Goal: Check status: Check status

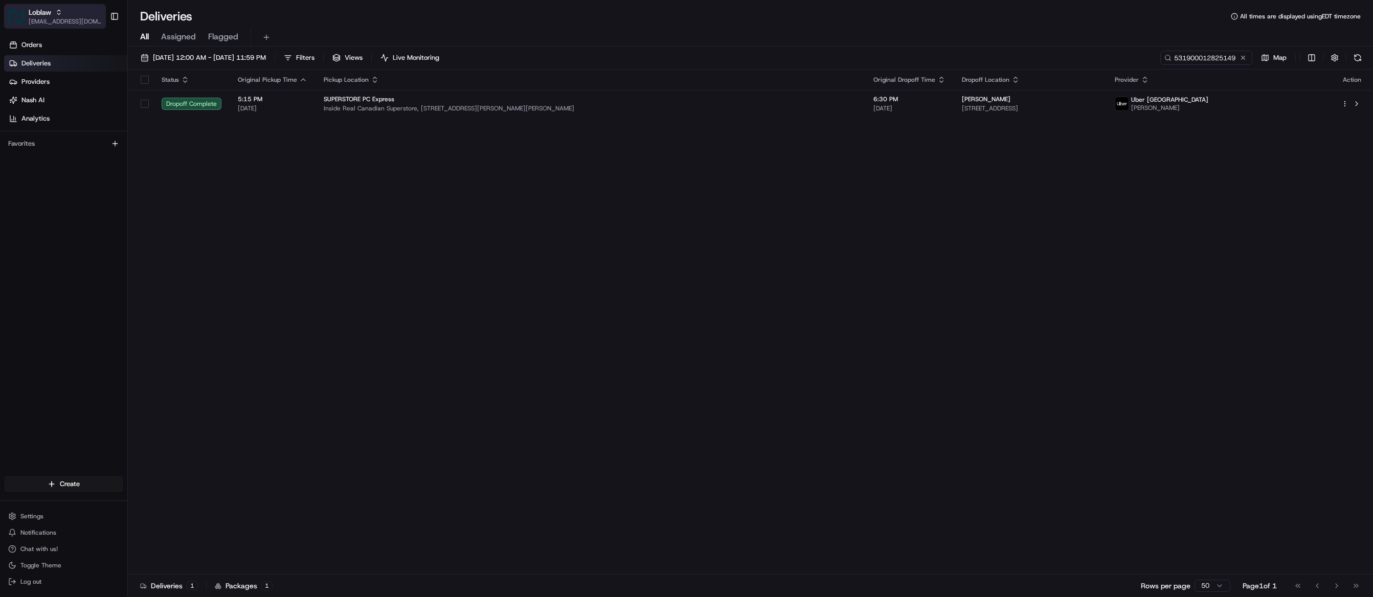
click at [43, 13] on span "Loblaw" at bounding box center [40, 12] width 23 height 10
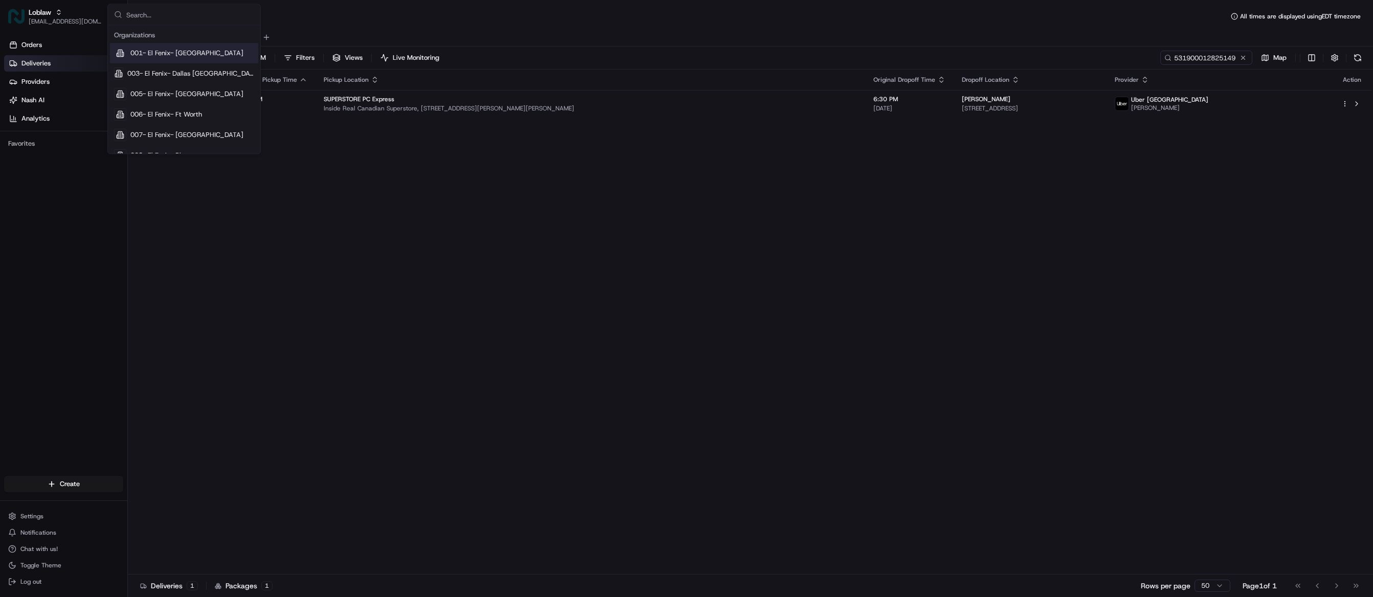
click at [130, 11] on input "text" at bounding box center [190, 15] width 128 height 20
type input "ezcater"
click at [176, 43] on div "ezCater" at bounding box center [184, 53] width 148 height 20
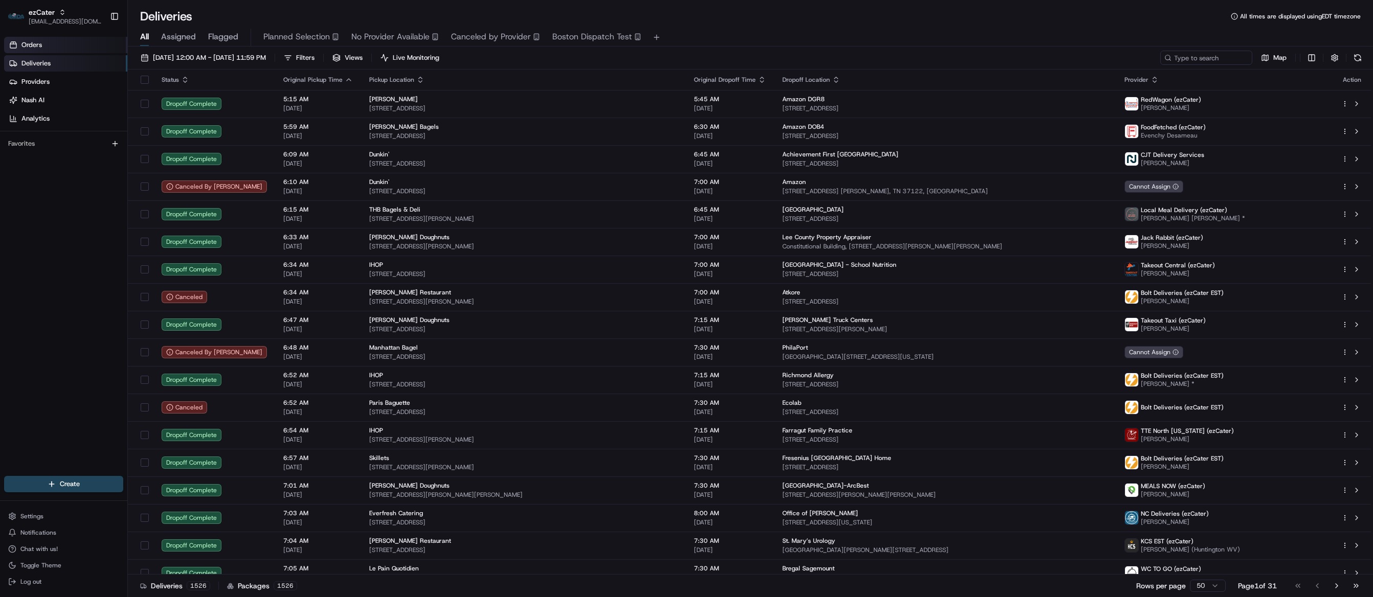
click at [34, 46] on span "Orders" at bounding box center [31, 44] width 20 height 9
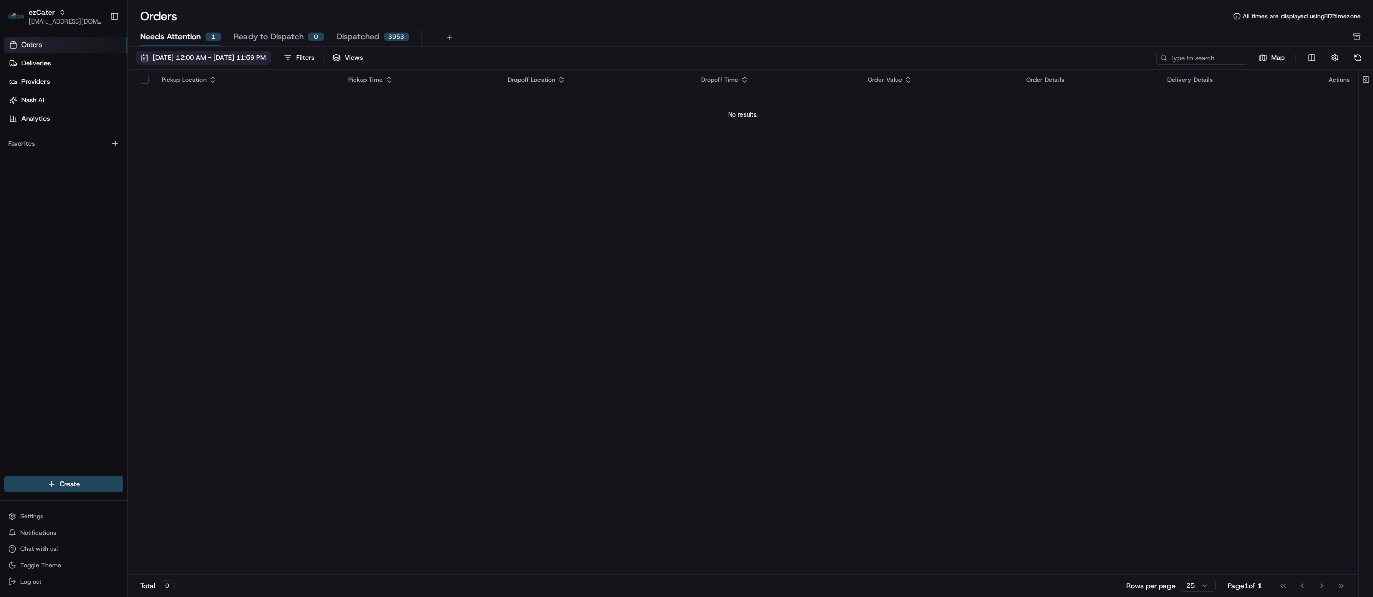
click at [217, 60] on span "[DATE] 12:00 AM - [DATE] 11:59 PM" at bounding box center [209, 57] width 113 height 9
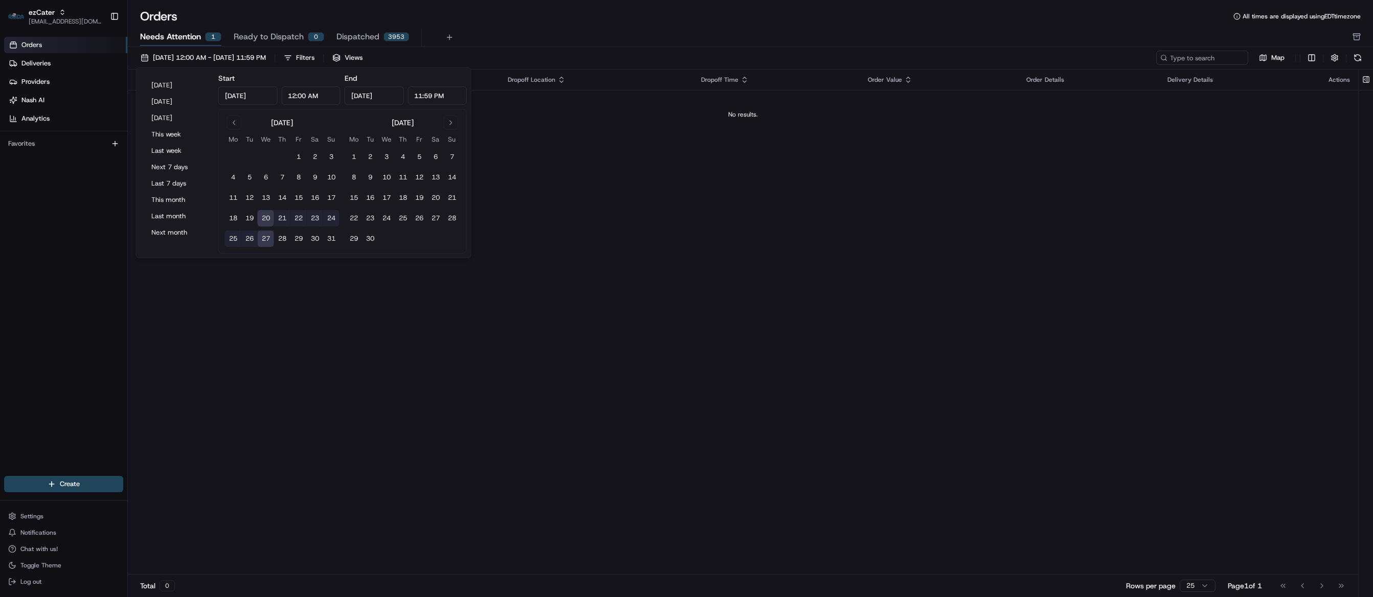
click at [184, 40] on span "Needs Attention" at bounding box center [170, 37] width 61 height 12
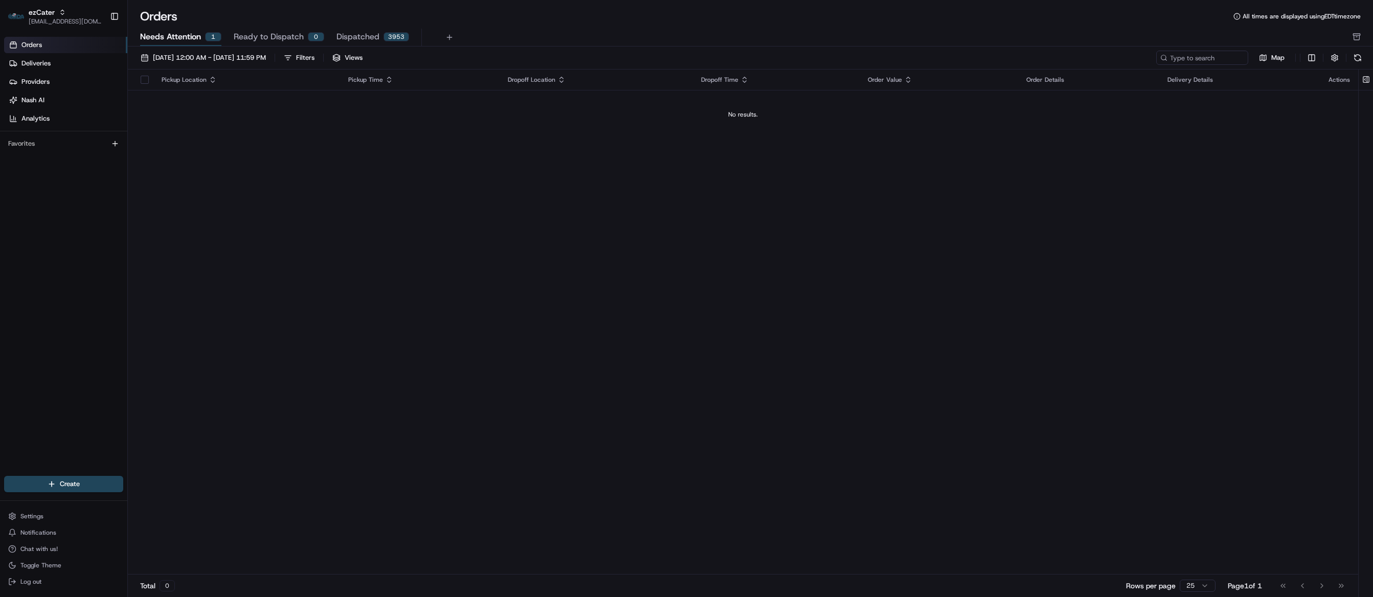
click at [258, 37] on span "Ready to Dispatch" at bounding box center [269, 37] width 70 height 12
click at [176, 35] on span "Needs Attention" at bounding box center [170, 37] width 61 height 12
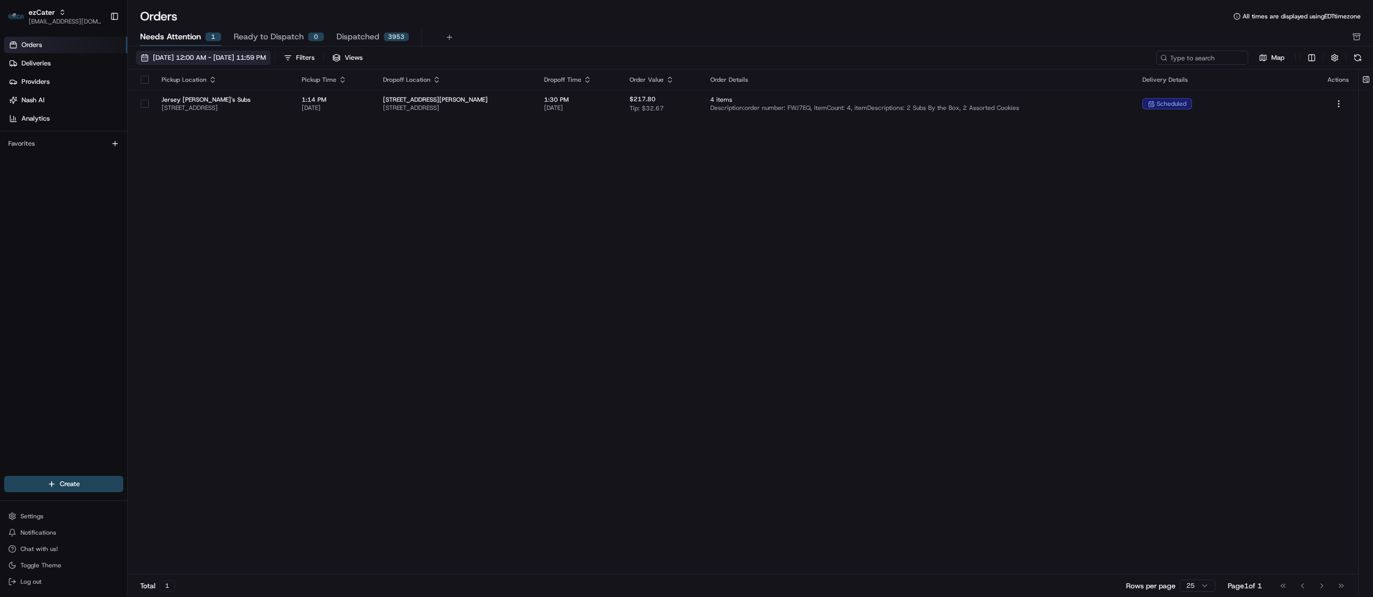
click at [199, 56] on span "[DATE] 12:00 AM - [DATE] 11:59 PM" at bounding box center [209, 57] width 113 height 9
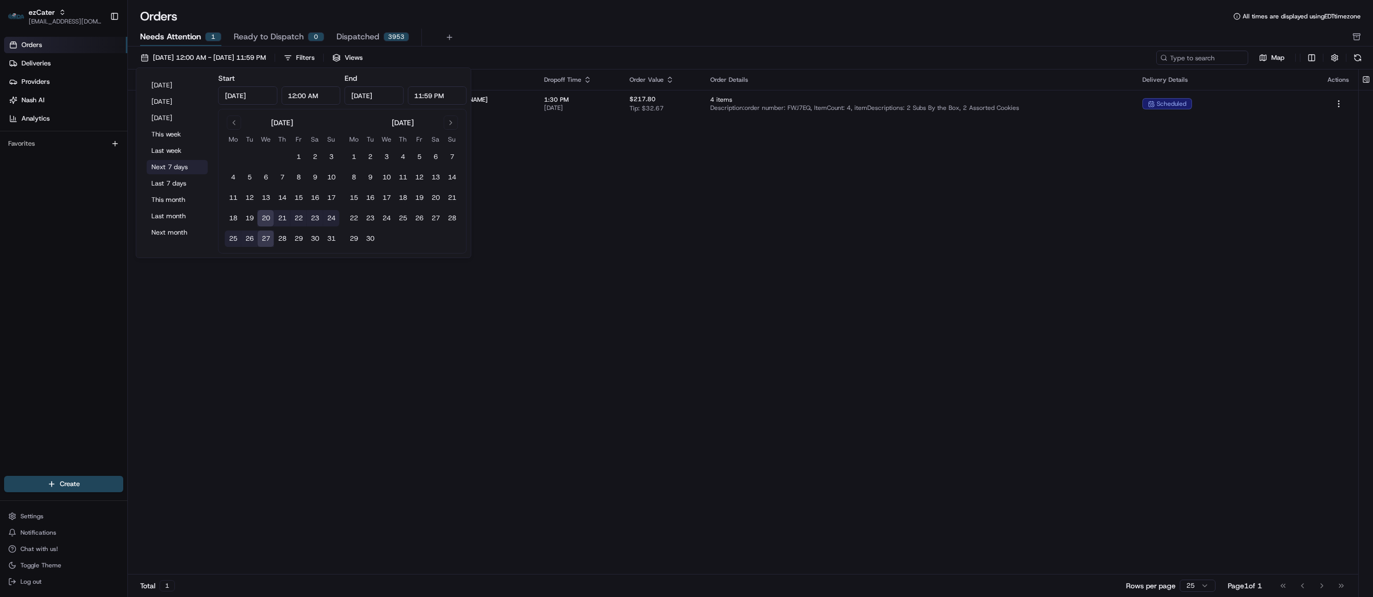
click at [174, 166] on button "Next 7 days" at bounding box center [177, 167] width 61 height 14
click at [176, 160] on button "Next 7 days" at bounding box center [177, 167] width 61 height 14
click at [611, 192] on div "Pickup Location Pickup Time Dropoff Location Dropoff Time Order Value Order Det…" at bounding box center [743, 322] width 1231 height 505
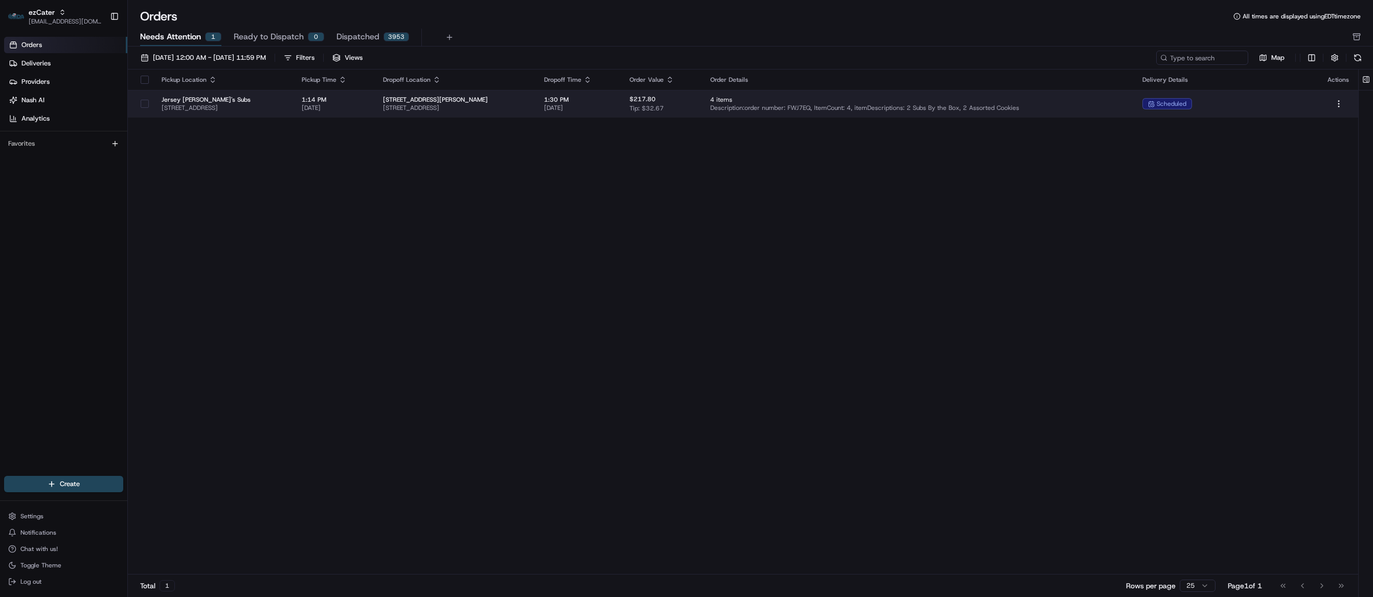
click at [527, 97] on span "[STREET_ADDRESS][PERSON_NAME]" at bounding box center [455, 100] width 145 height 8
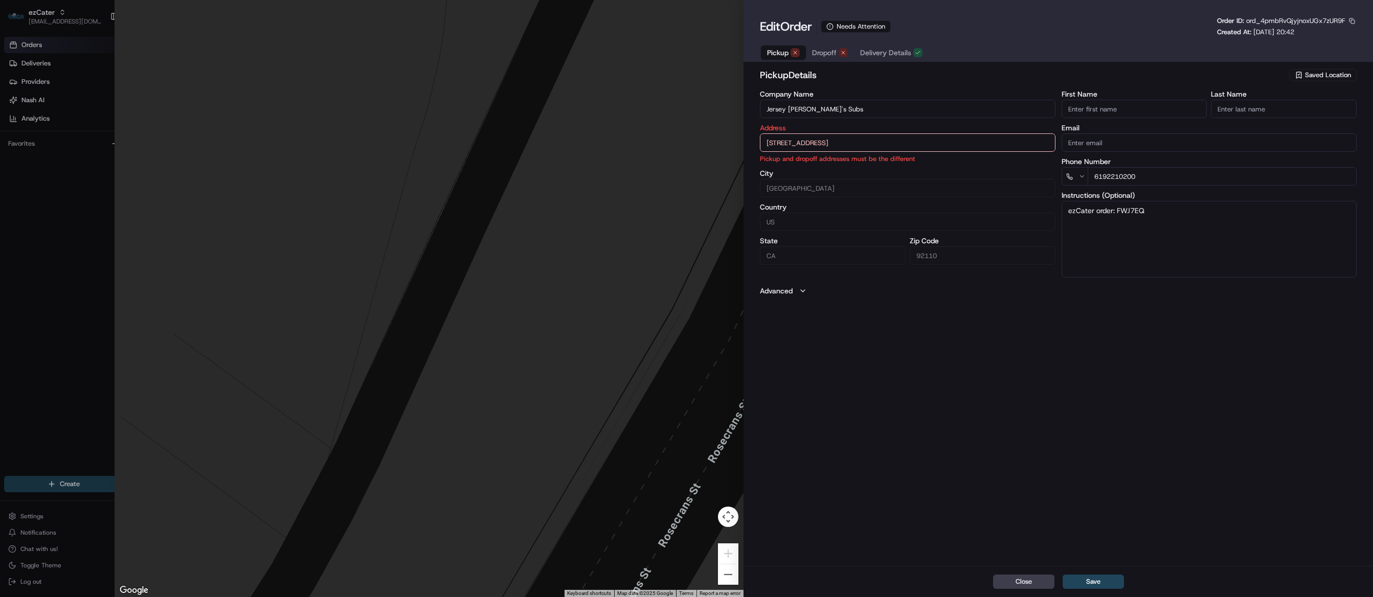
click at [824, 53] on span "Dropoff" at bounding box center [824, 53] width 25 height 10
click at [1350, 23] on button "button" at bounding box center [1352, 20] width 9 height 9
click at [861, 584] on div "Close Save" at bounding box center [1059, 581] width 630 height 31
click at [1346, 17] on div "Order ID: ord_4pmbRvQjyjnoxUGx7zUR9F" at bounding box center [1287, 20] width 140 height 9
click at [1354, 20] on button "button" at bounding box center [1352, 20] width 9 height 9
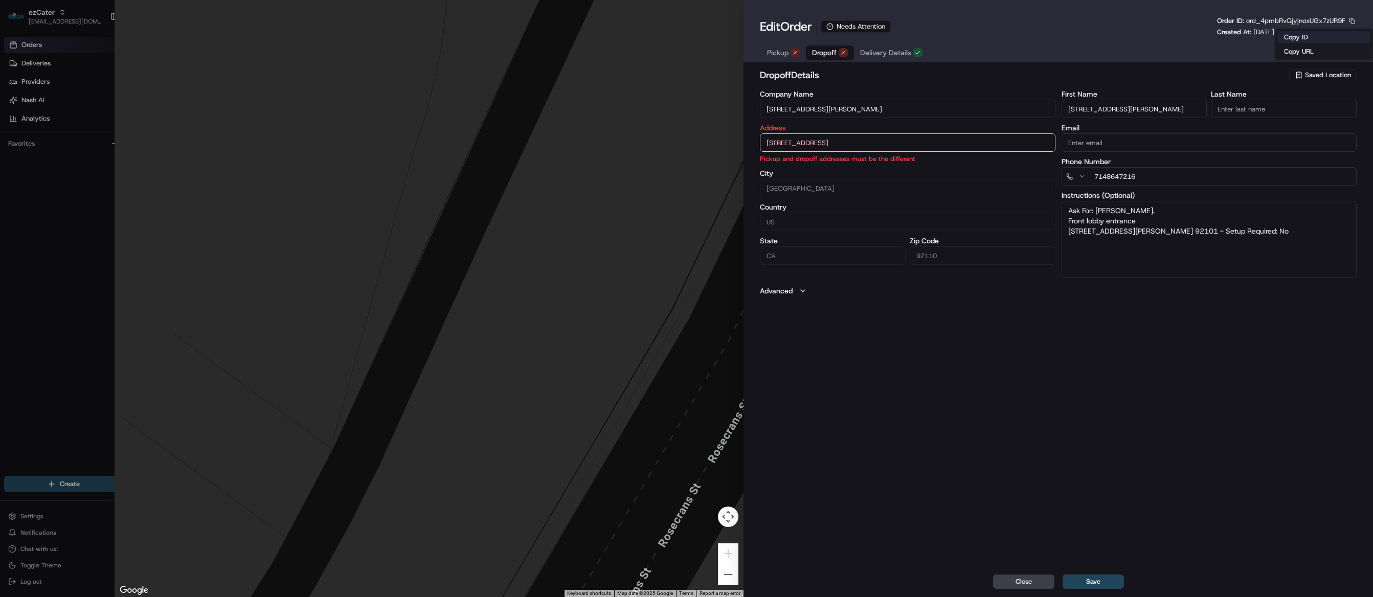
click at [1314, 37] on button "Copy ID" at bounding box center [1324, 37] width 93 height 12
click at [861, 585] on div "Close Save" at bounding box center [1059, 581] width 630 height 31
click at [1013, 579] on button "Close" at bounding box center [1023, 582] width 61 height 14
type input "+1"
